Goal: Information Seeking & Learning: Learn about a topic

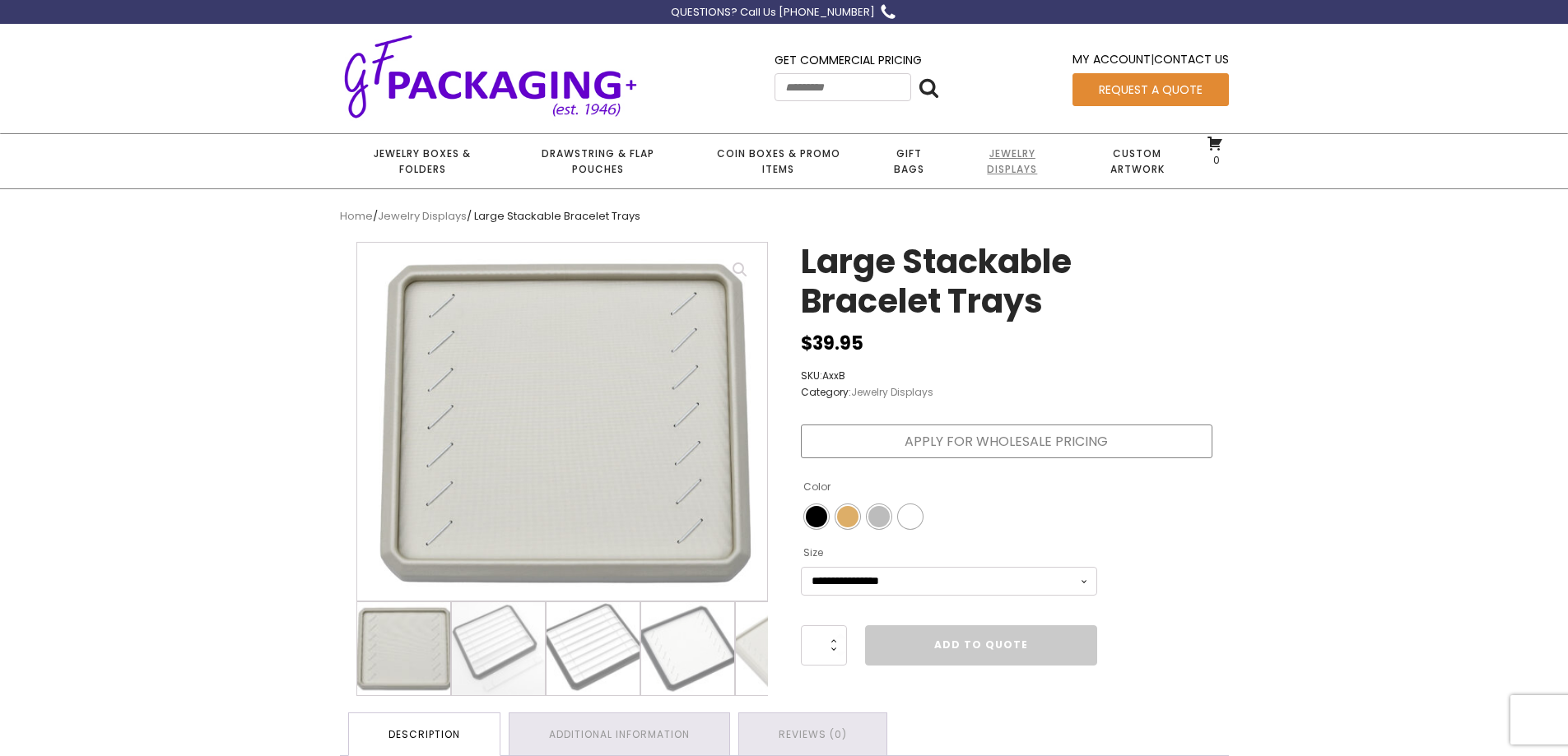
click at [1002, 166] on link "Jewelry Displays" at bounding box center [1012, 161] width 122 height 54
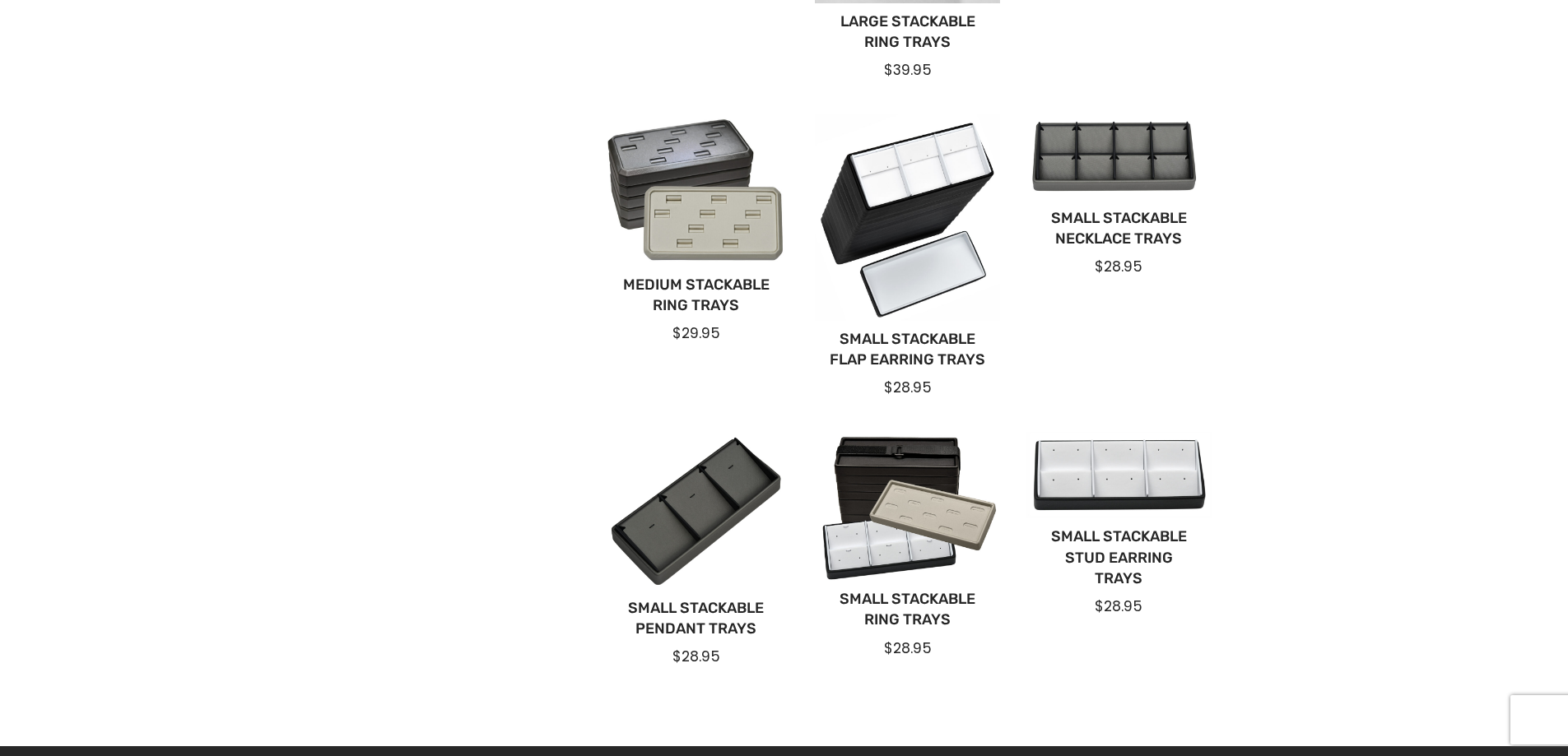
scroll to position [987, 0]
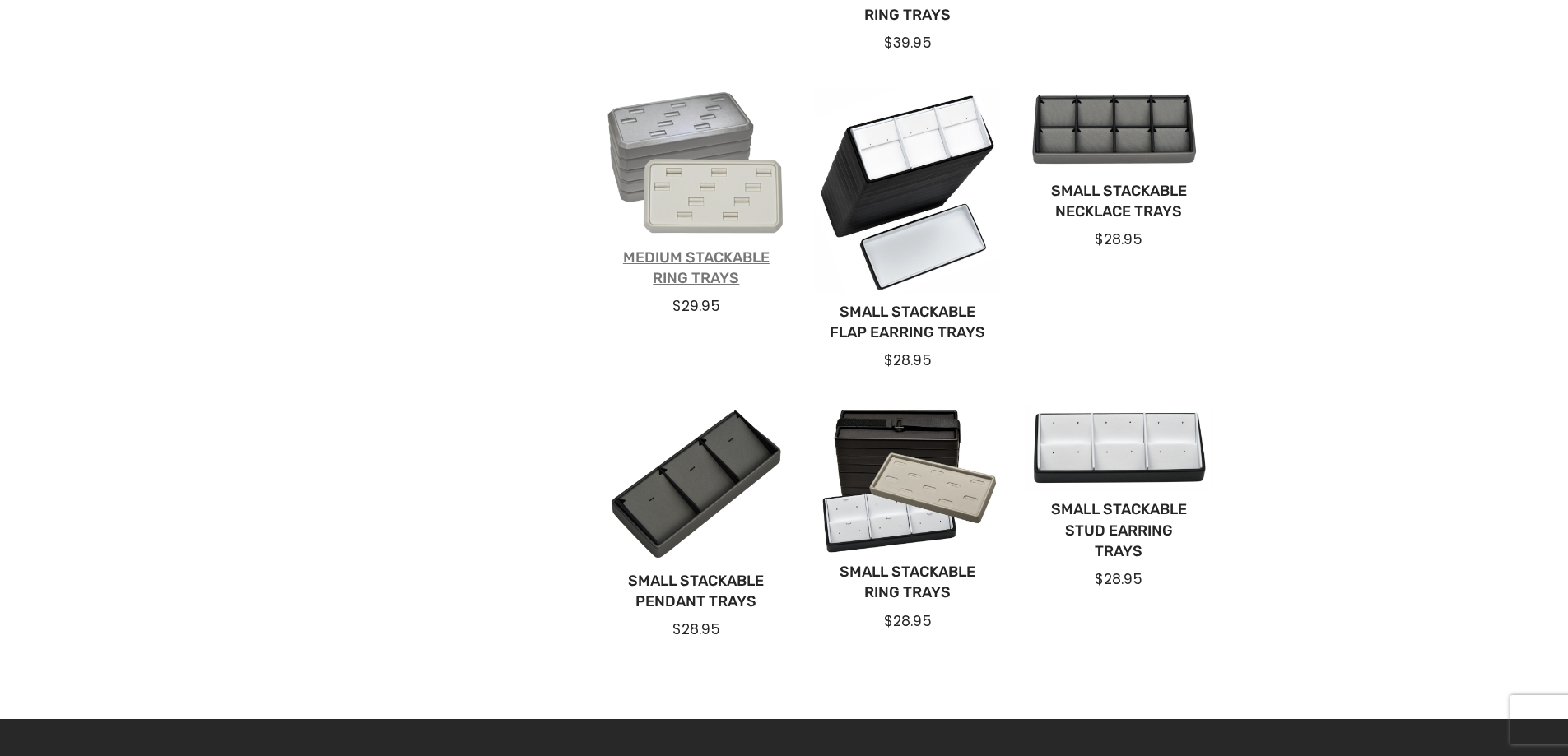
click at [674, 256] on link "Medium Stackable Ring Trays" at bounding box center [697, 268] width 159 height 41
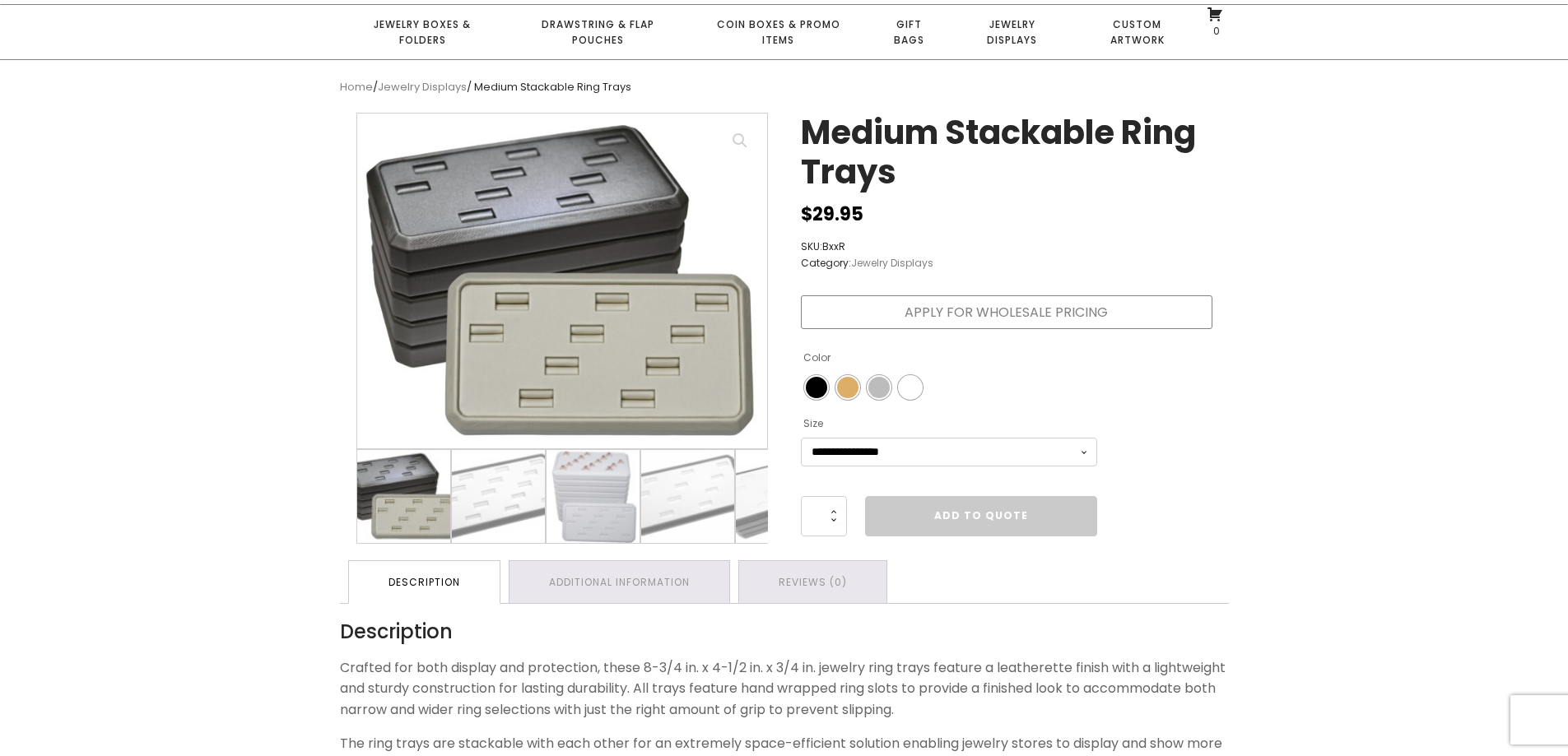
scroll to position [247, 0]
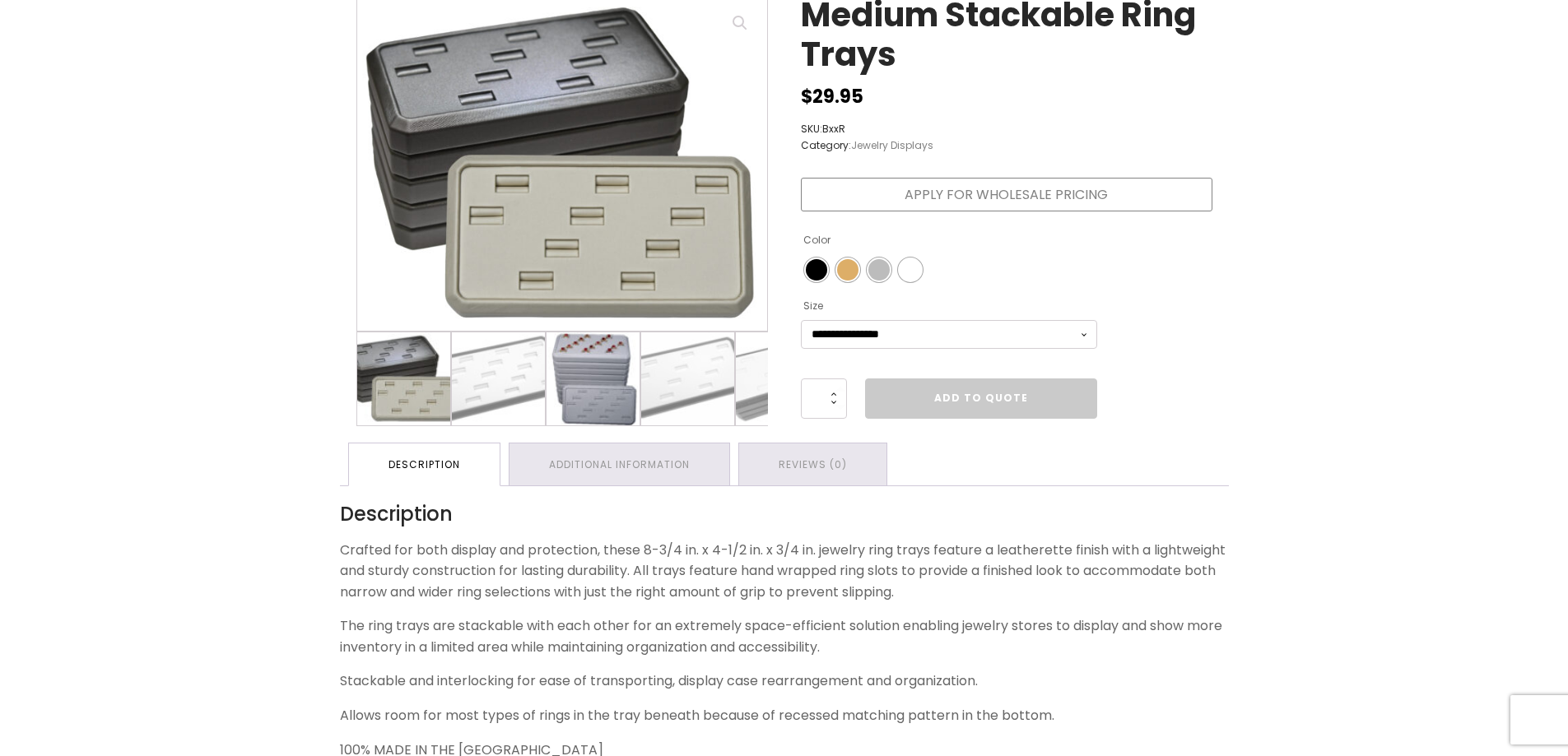
click at [604, 402] on img at bounding box center [593, 378] width 93 height 93
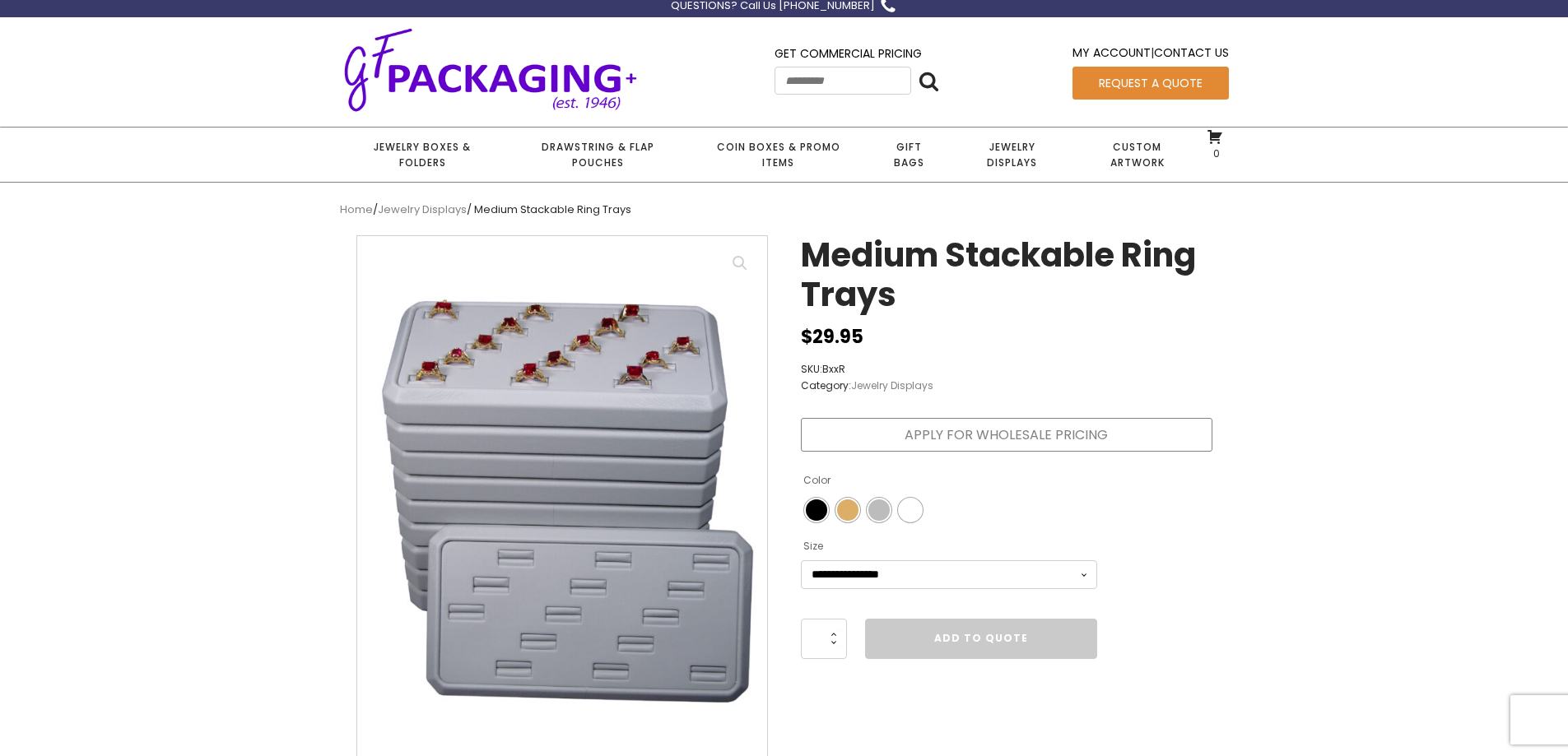
scroll to position [0, 0]
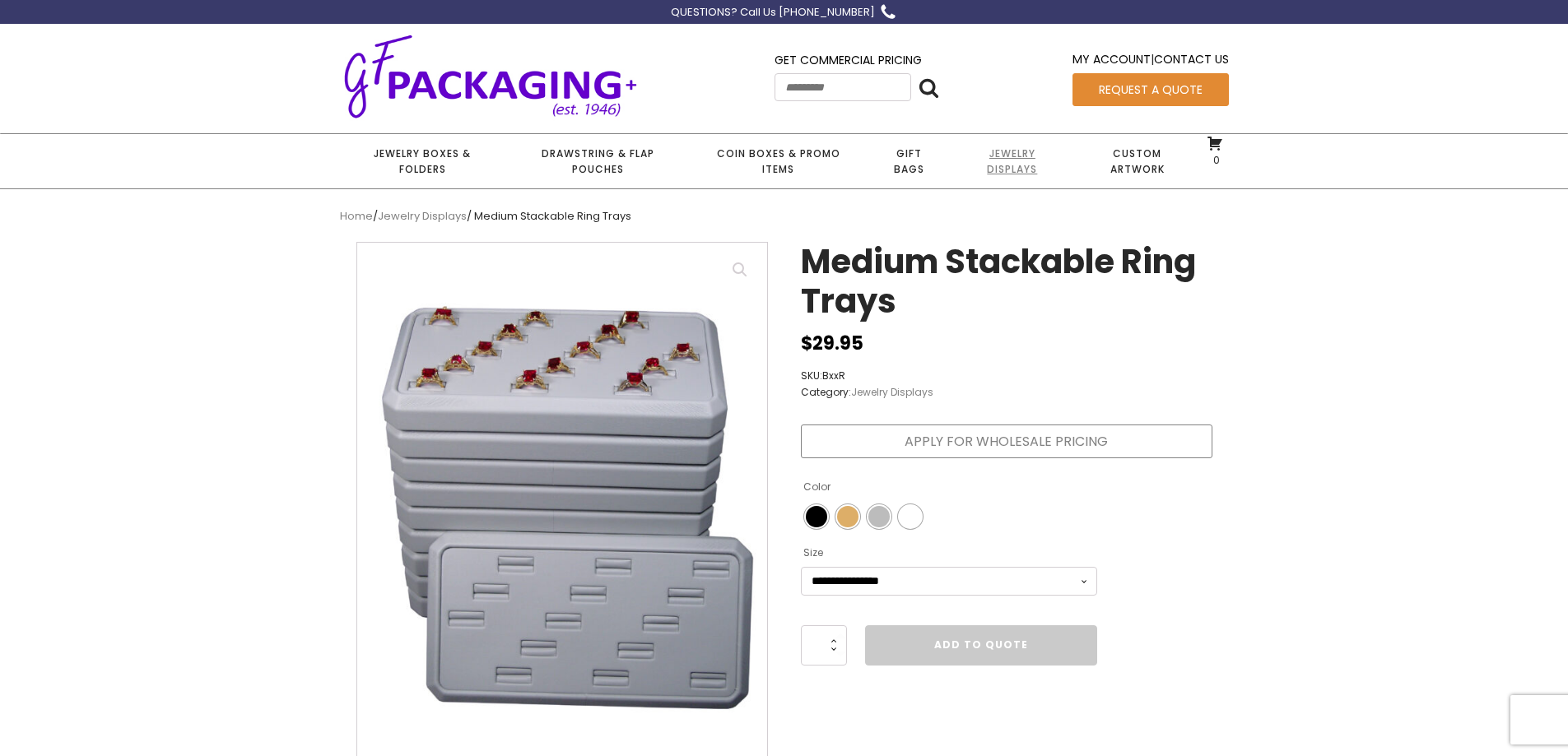
click at [985, 147] on link "Jewelry Displays" at bounding box center [1012, 161] width 122 height 54
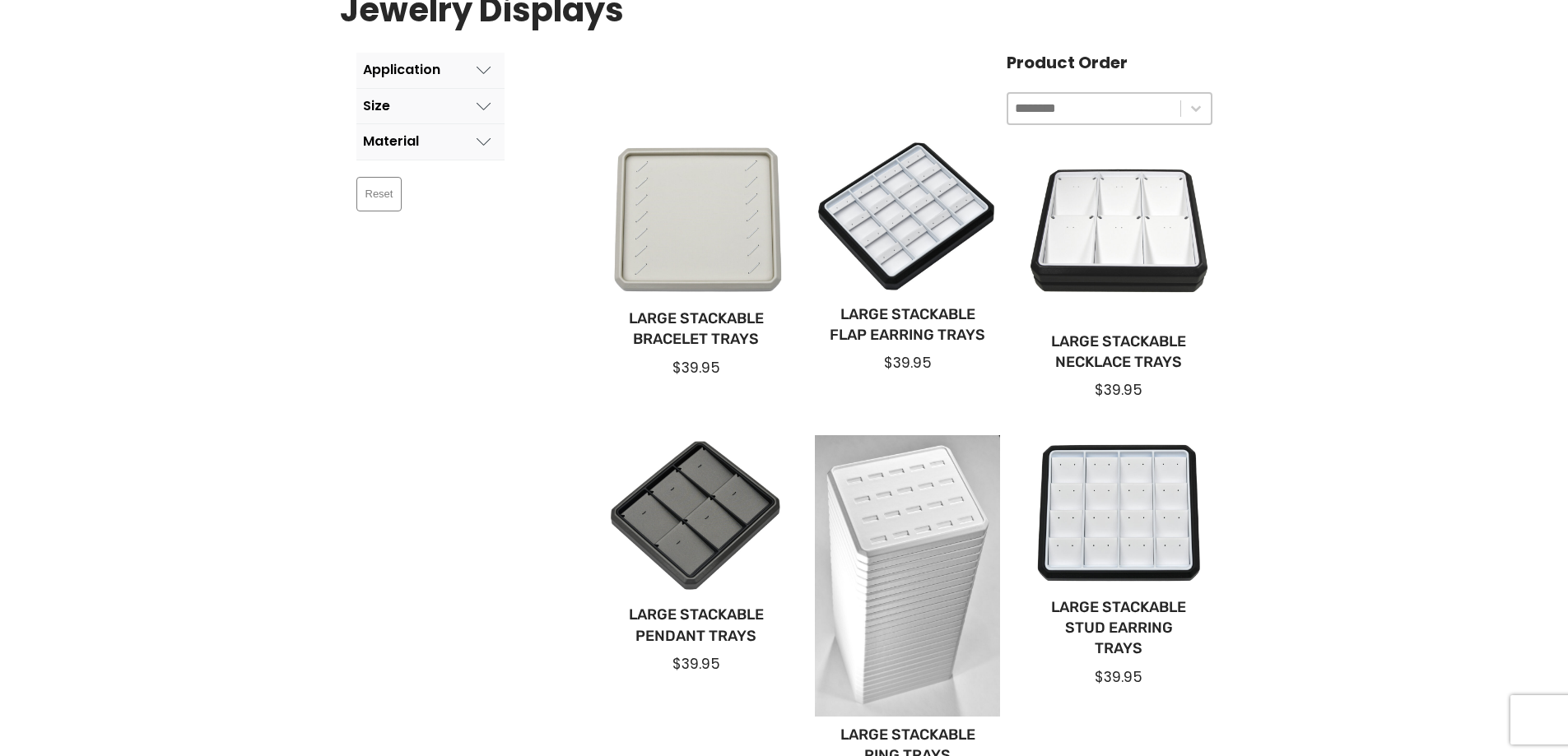
scroll to position [161, 0]
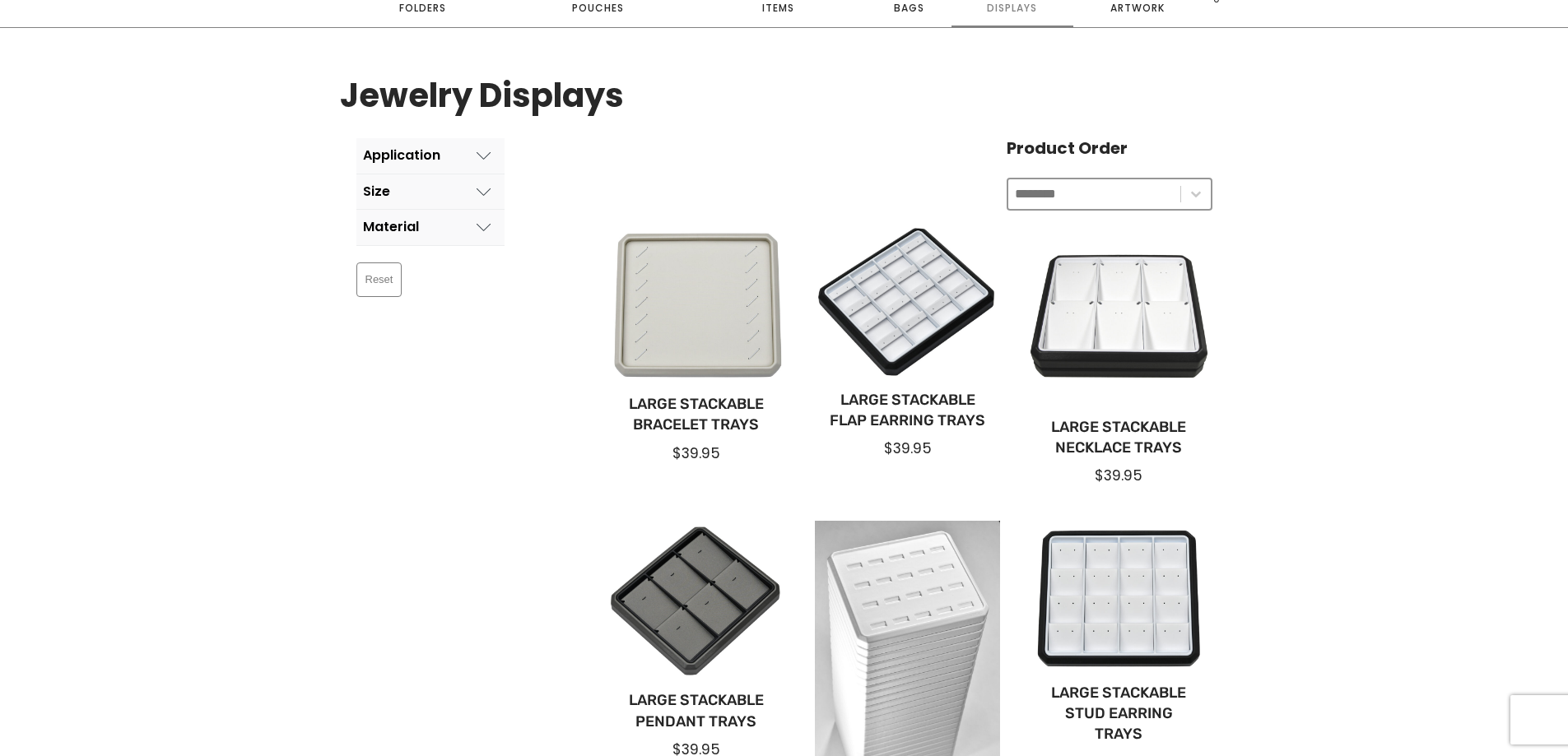
click at [1107, 194] on input "Product Order" at bounding box center [1094, 194] width 159 height 22
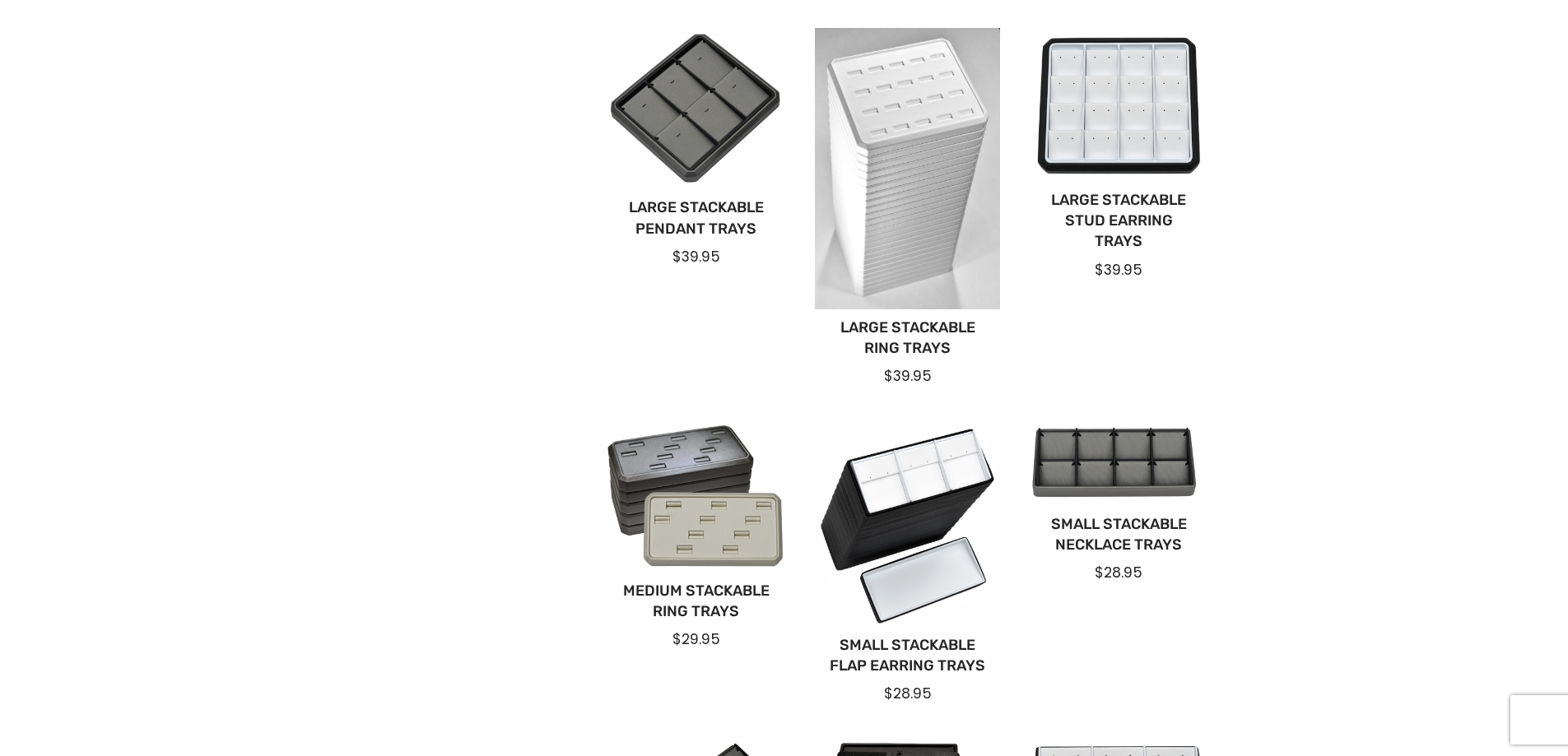
scroll to position [822, 0]
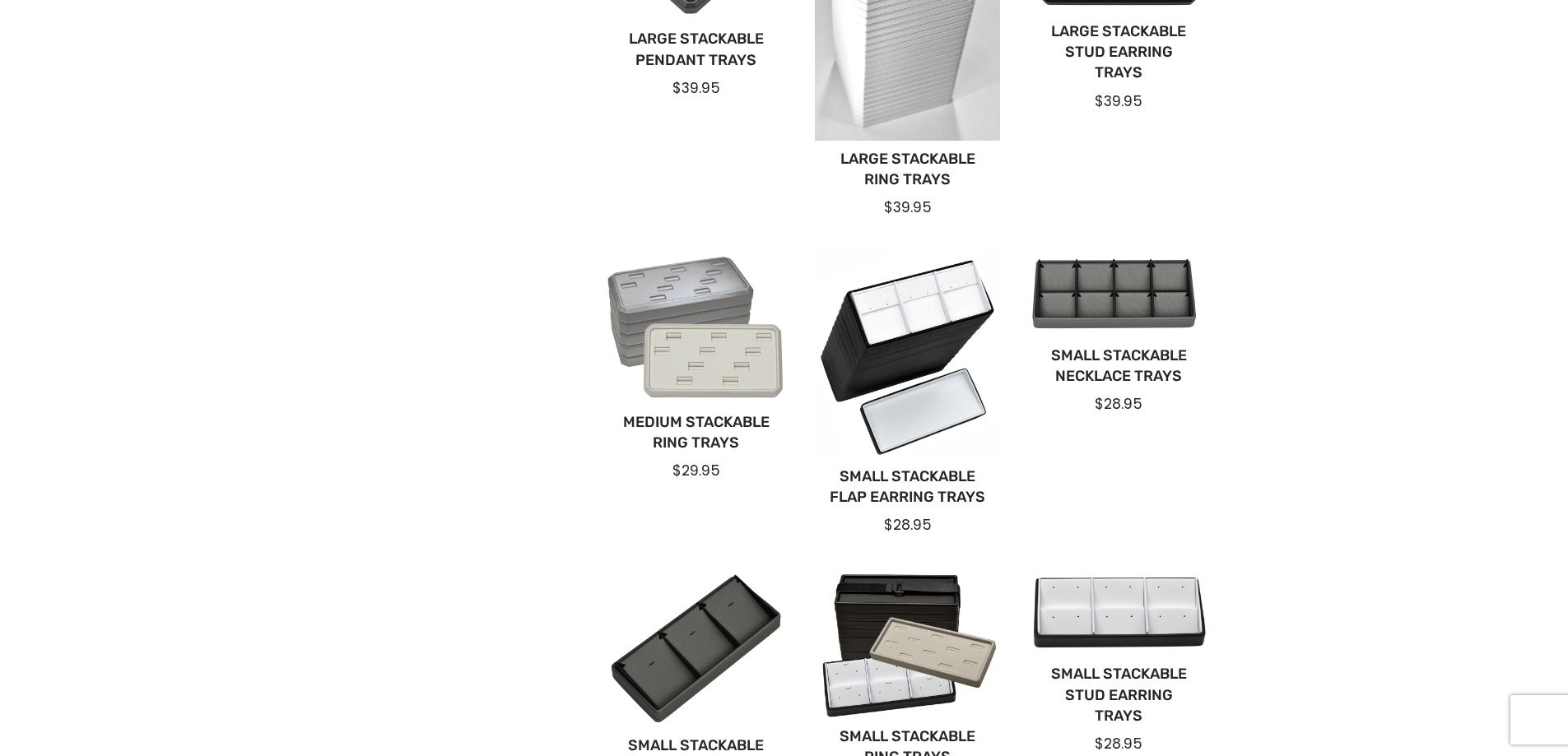
click at [705, 380] on div at bounding box center [696, 328] width 185 height 152
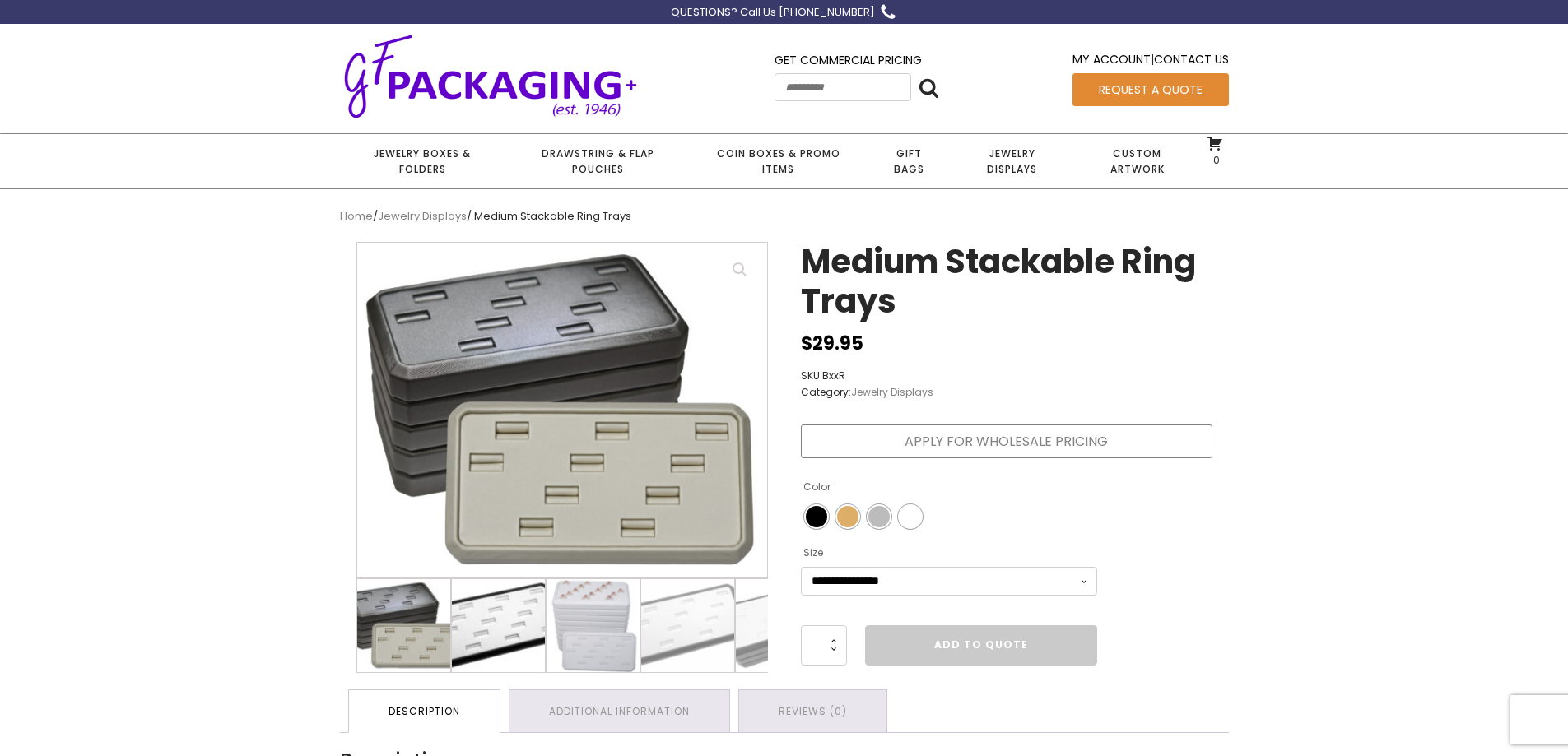
click at [518, 614] on img at bounding box center [499, 626] width 93 height 93
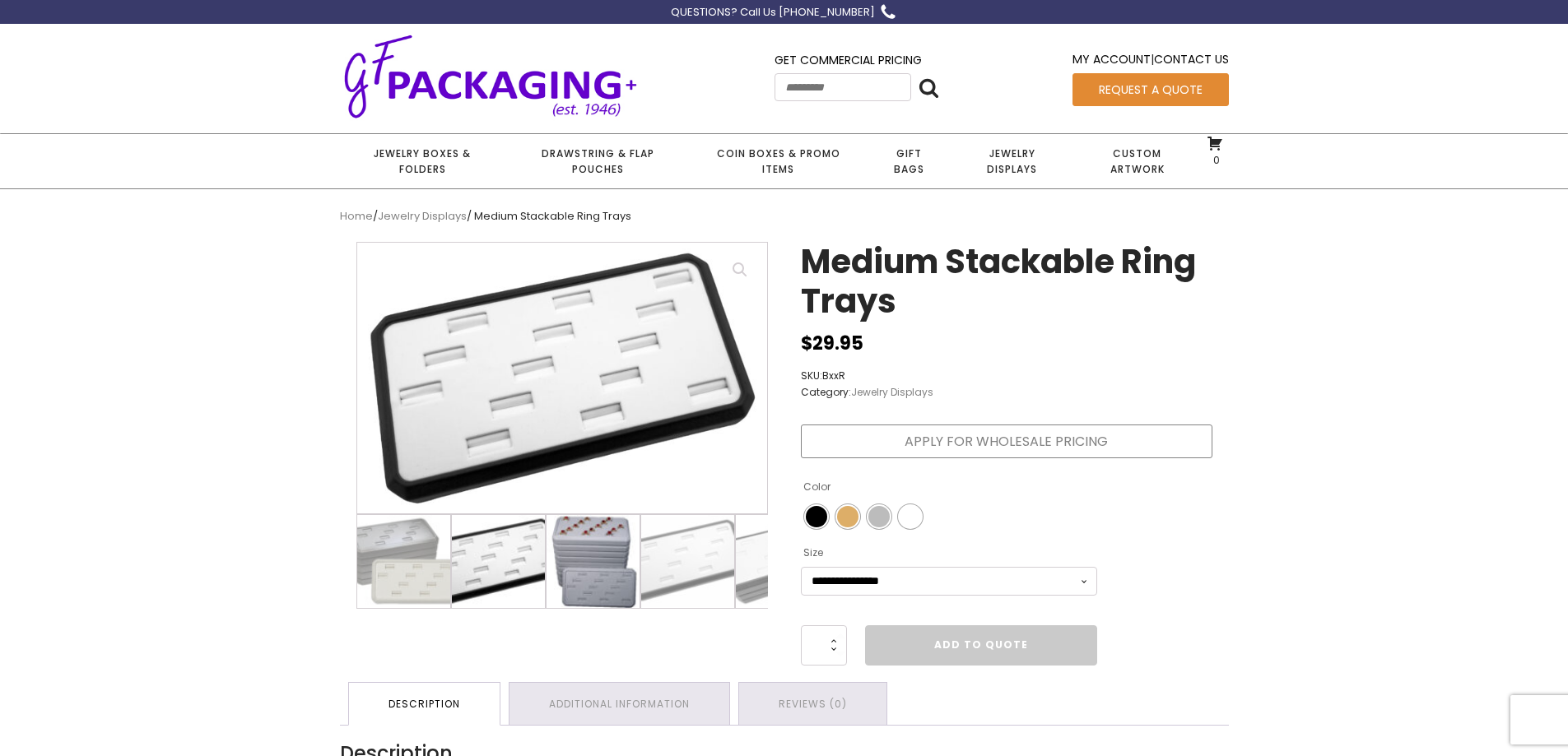
click at [609, 575] on img at bounding box center [593, 561] width 93 height 93
